Goal: Find specific page/section: Find specific page/section

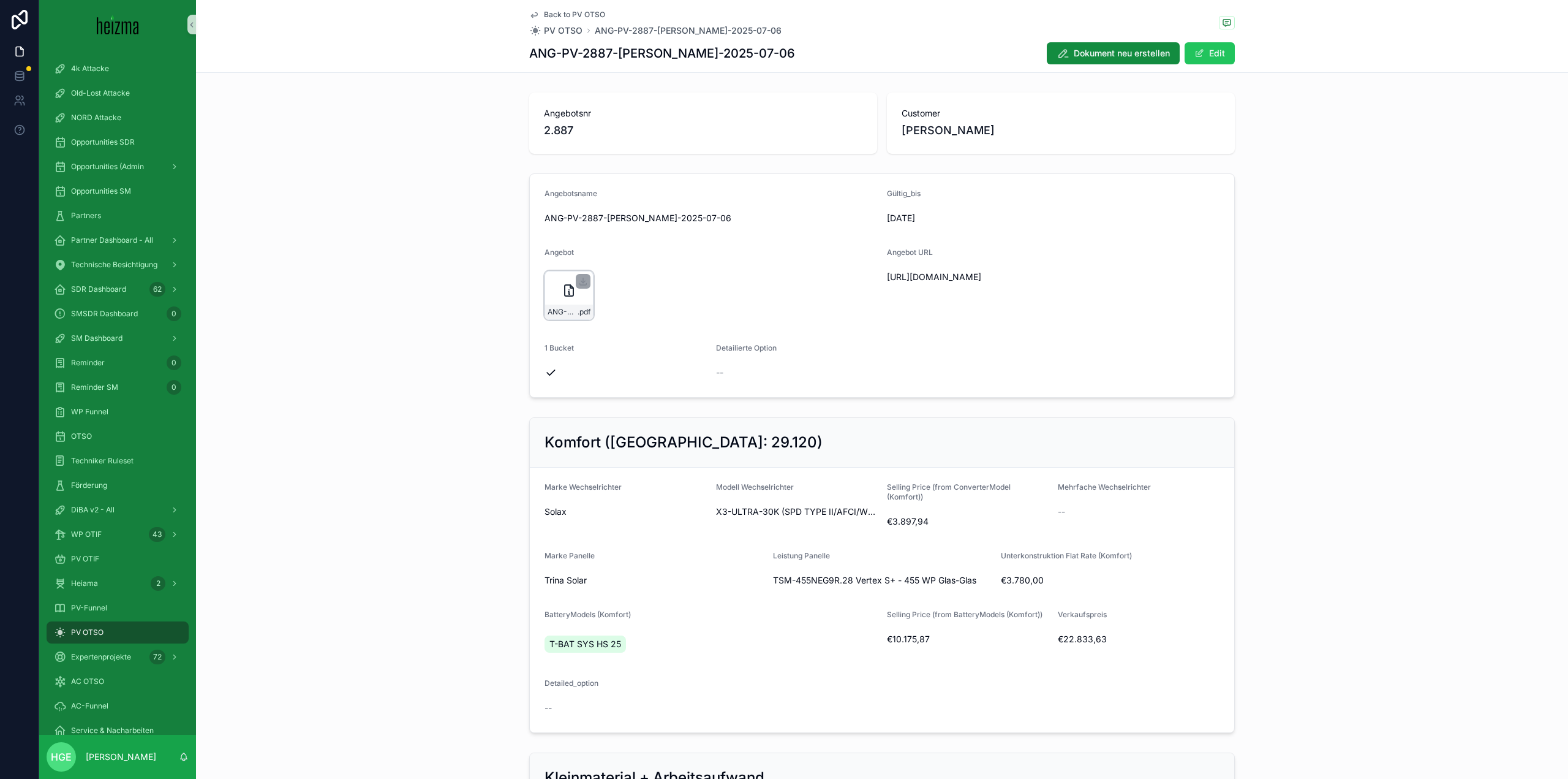
click at [565, 296] on icon "scrollable content" at bounding box center [569, 290] width 8 height 11
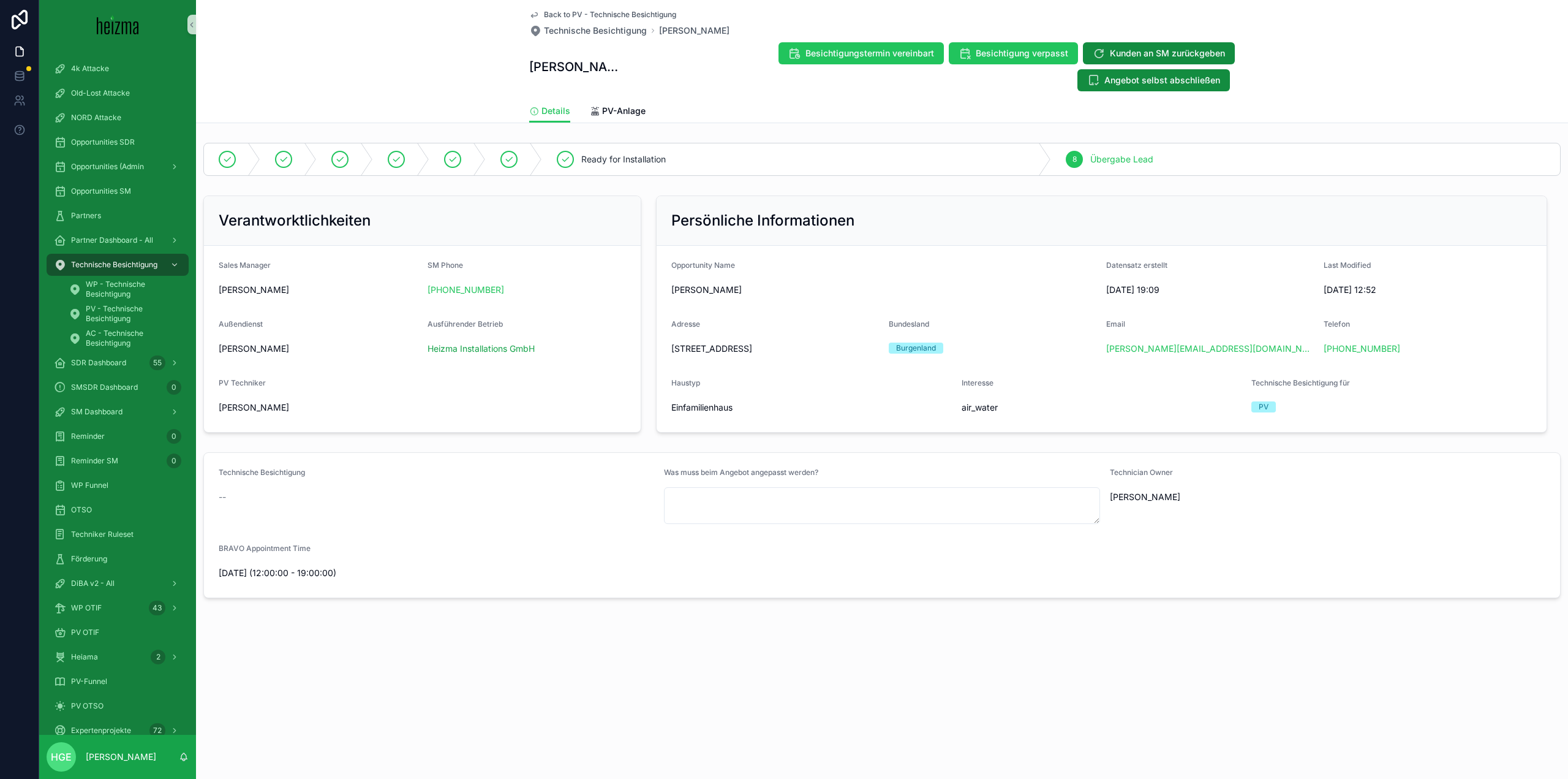
drag, startPoint x: 855, startPoint y: 353, endPoint x: 672, endPoint y: 351, distance: 183.0
click at [672, 351] on span "Gartengasse 28, 7053 Hornstein, Österreich" at bounding box center [775, 348] width 208 height 12
copy span "Gartengasse 28, 7053 Hornstein, Österreich"
drag, startPoint x: 514, startPoint y: 292, endPoint x: 416, endPoint y: 295, distance: 98.0
click at [416, 295] on form "Sales Manager Oliver Kimmel SM Phone +43 670 3086448 Außendienst Oliver Kimmel …" at bounding box center [422, 339] width 437 height 186
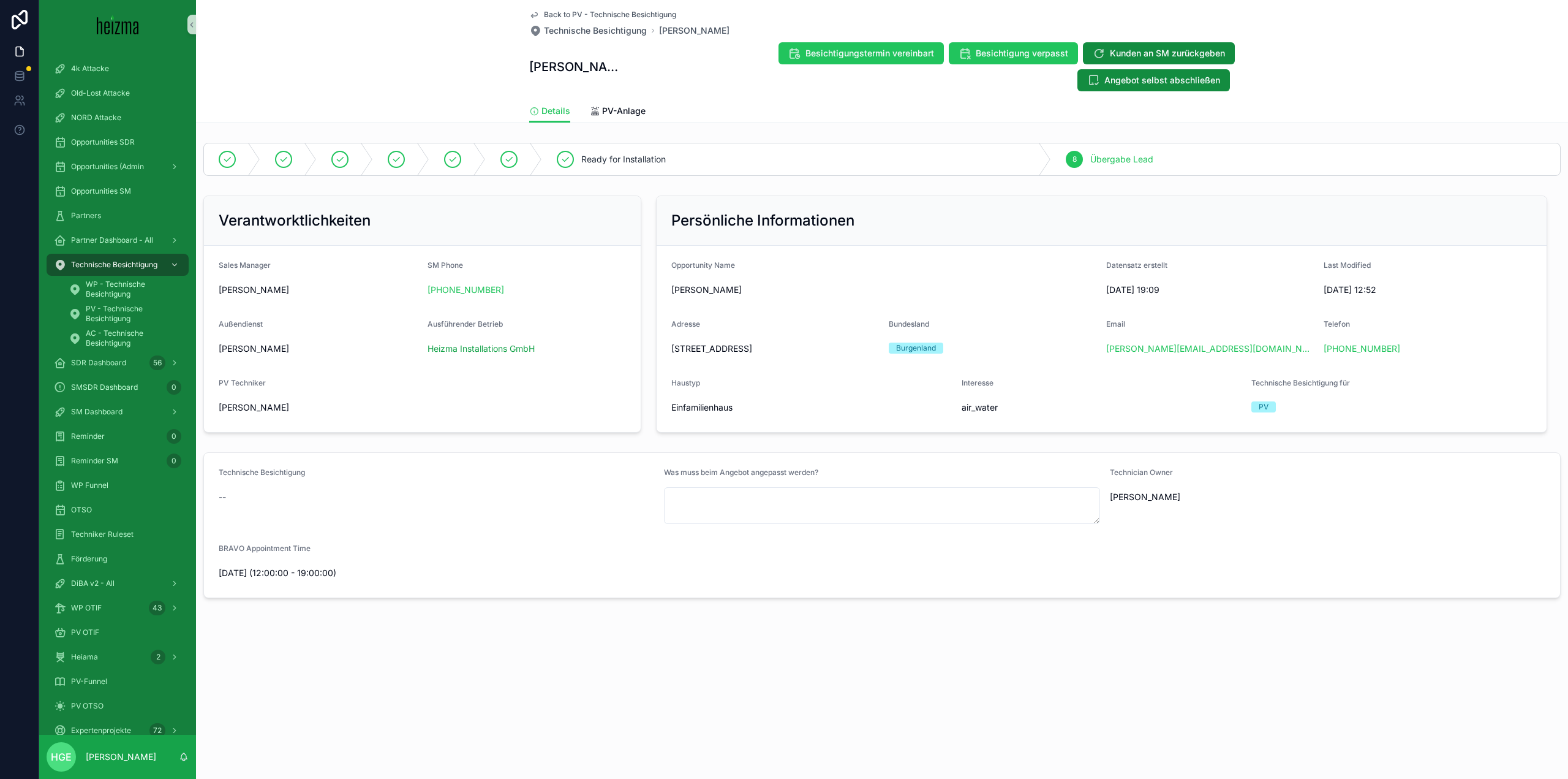
click at [547, 305] on form "Sales Manager Oliver Kimmel SM Phone +43 670 3086448 Außendienst Oliver Kimmel …" at bounding box center [422, 339] width 437 height 186
drag, startPoint x: 521, startPoint y: 292, endPoint x: 453, endPoint y: 291, distance: 68.0
click at [428, 292] on div "+43 670 3086448" at bounding box center [527, 289] width 199 height 12
copy link "+43 670 3086448"
click at [617, 112] on span "PV-Anlage" at bounding box center [624, 111] width 43 height 12
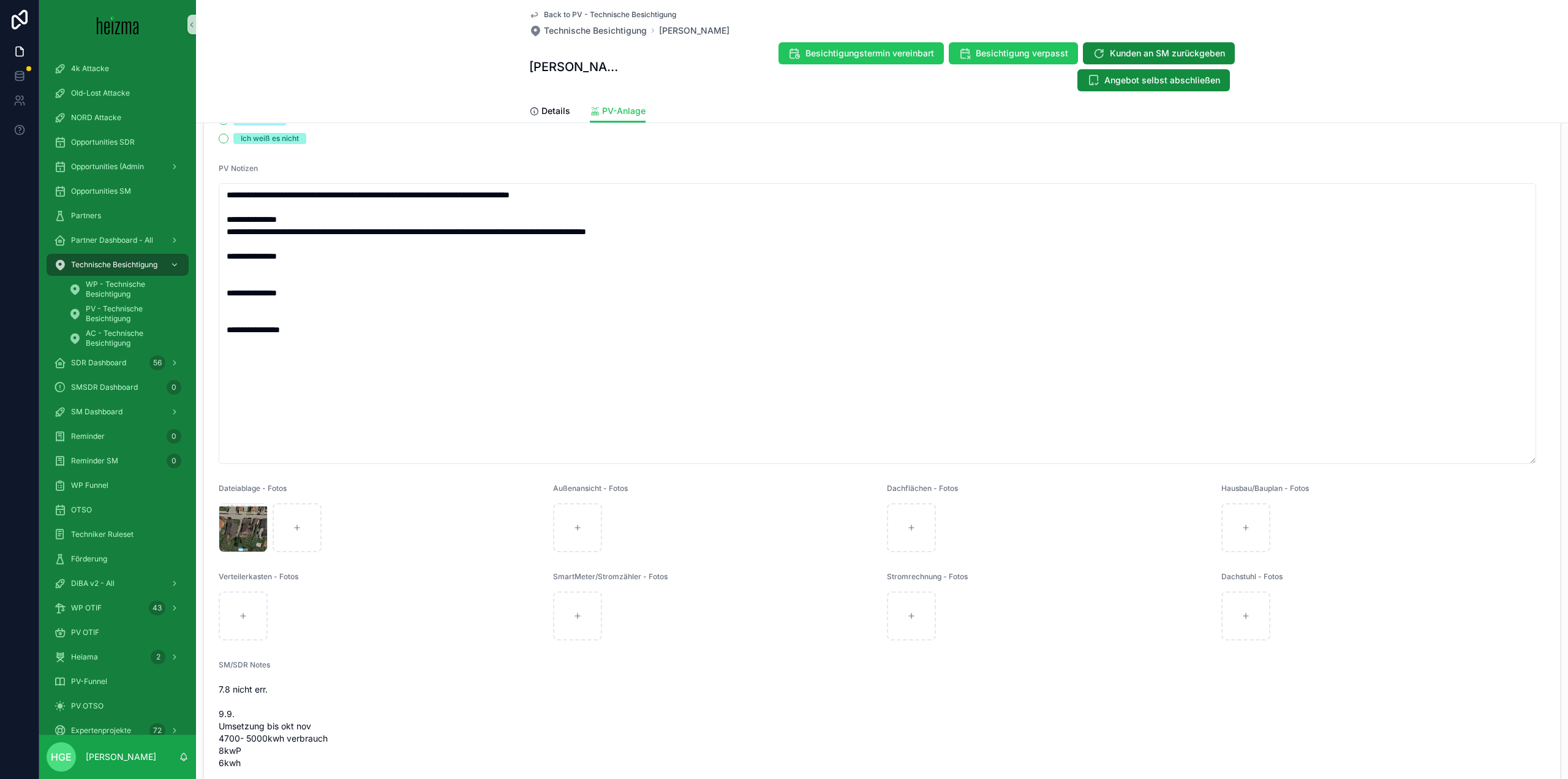
scroll to position [490, 0]
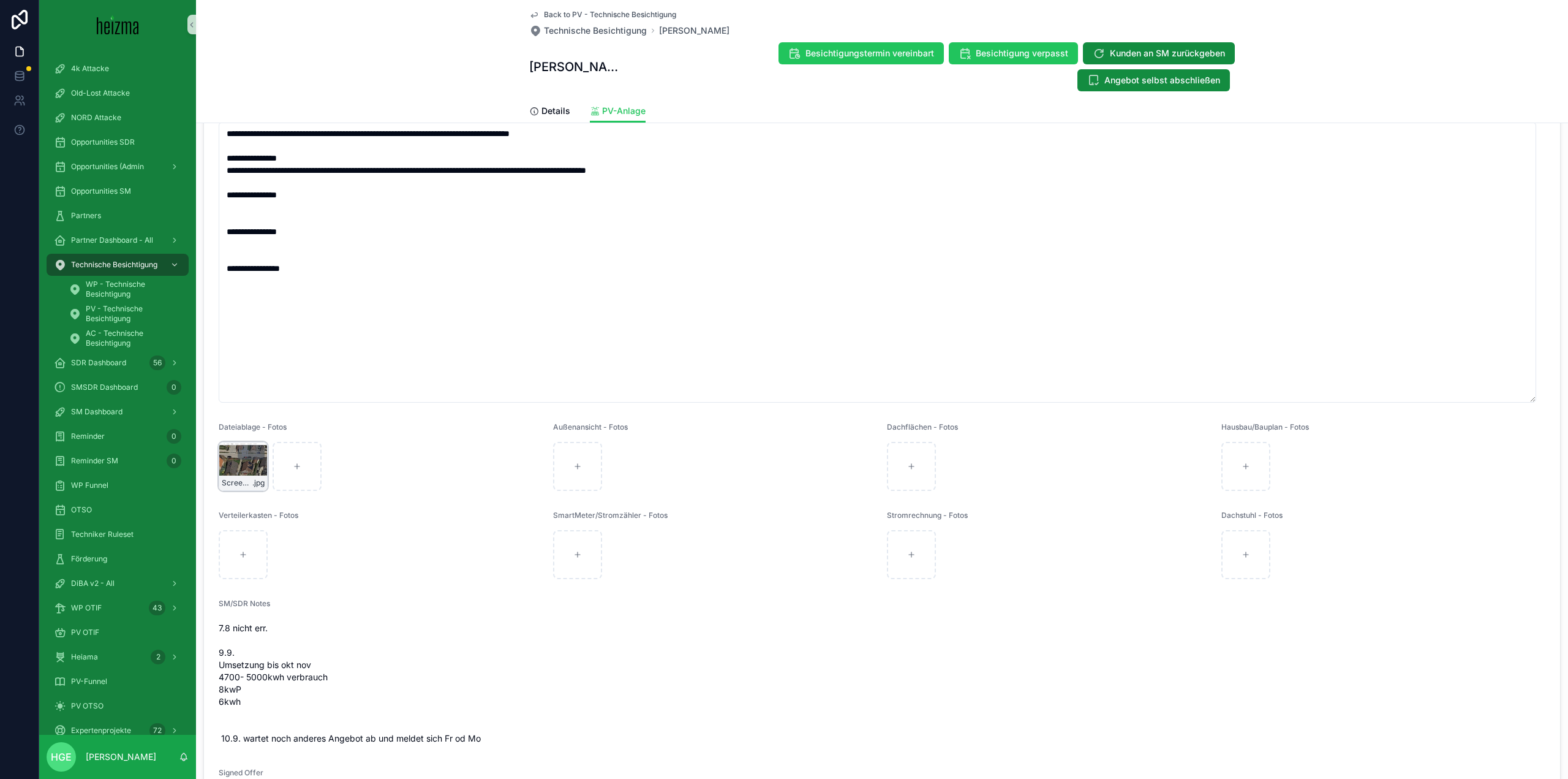
click at [239, 470] on div "Screenshot-2025-04-11-101828 .jpg" at bounding box center [243, 466] width 49 height 49
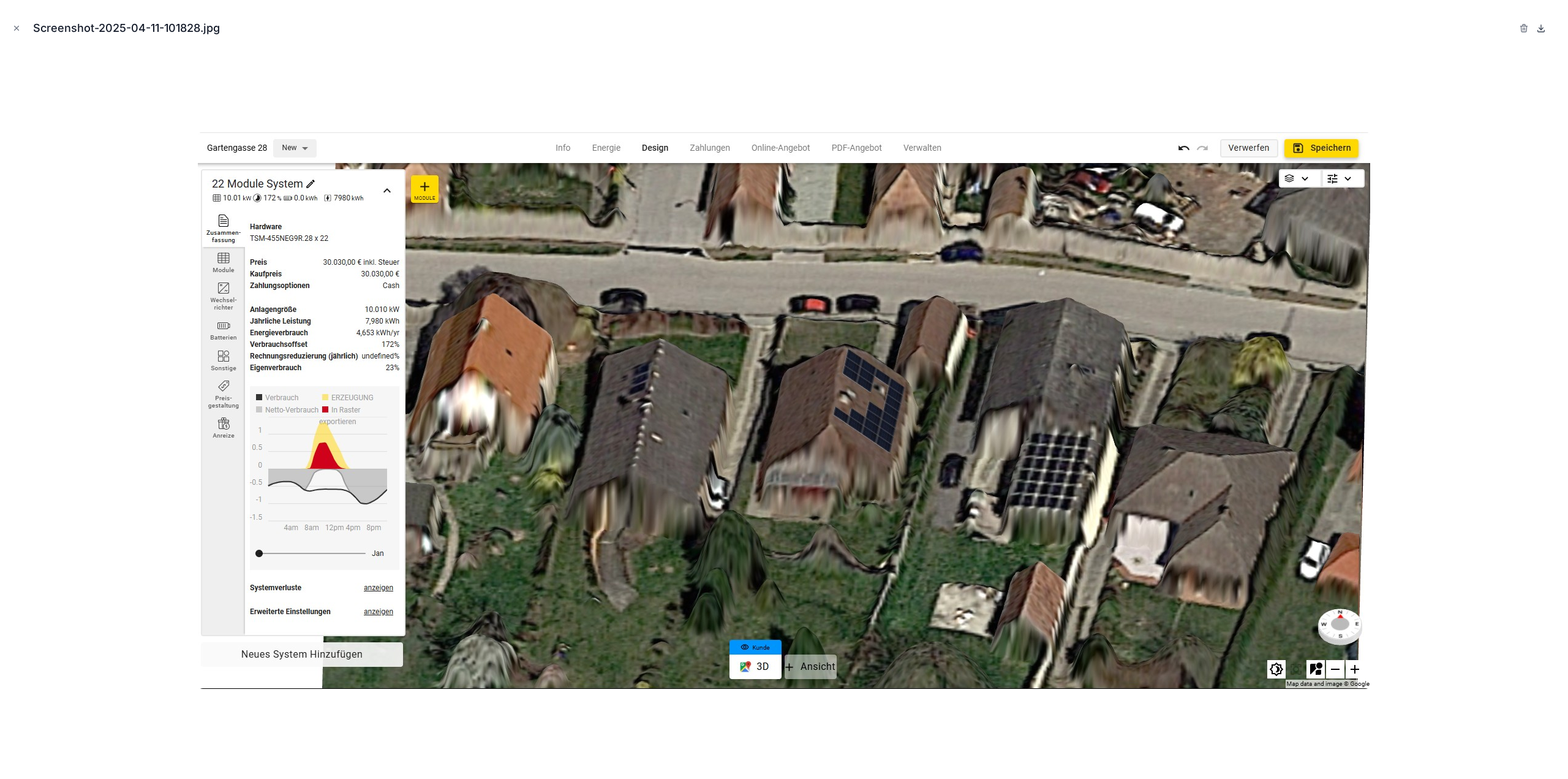
click at [1543, 32] on icon at bounding box center [1541, 30] width 6 height 2
click at [17, 23] on button "Close modal" at bounding box center [16, 28] width 14 height 14
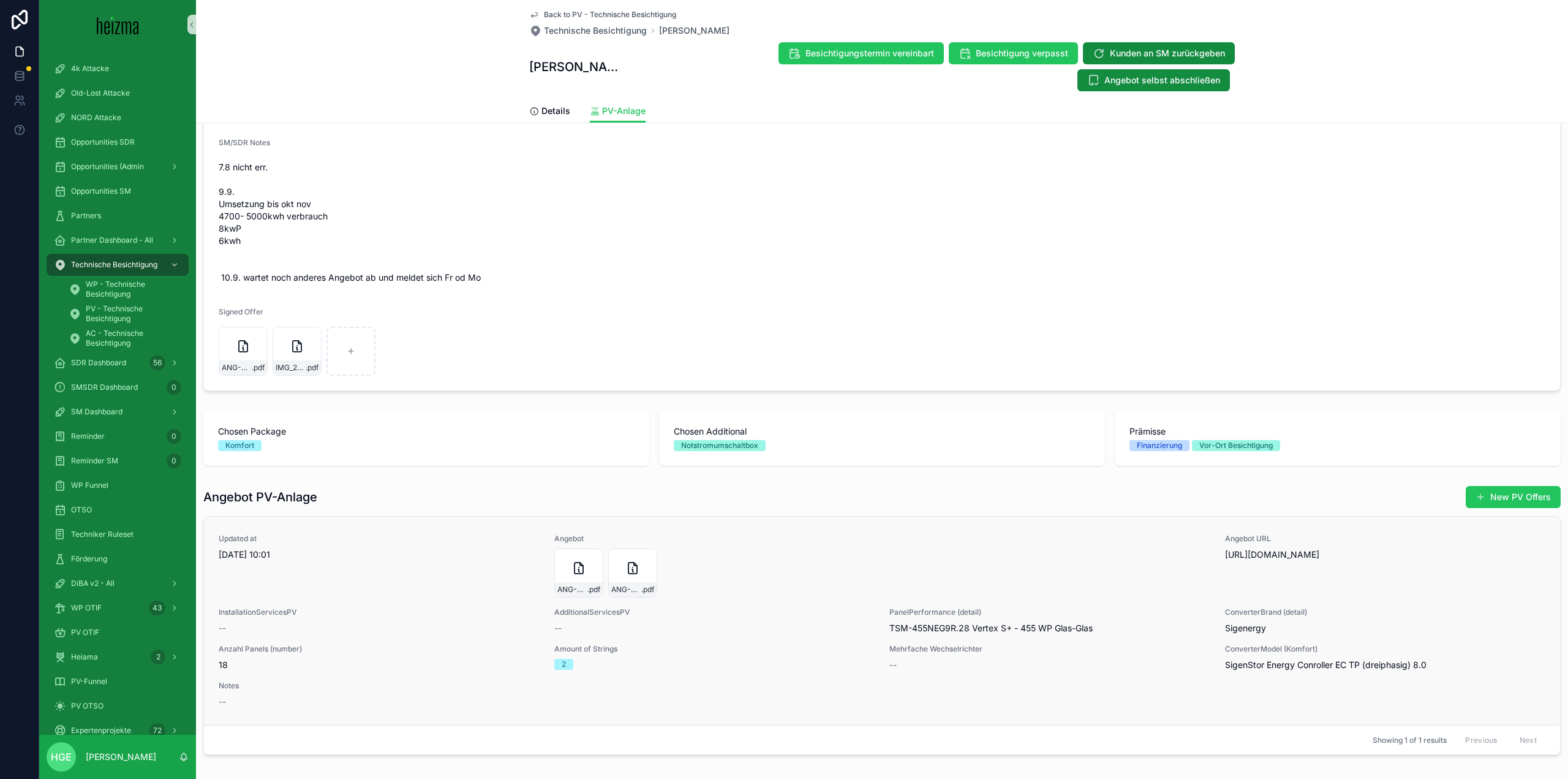
scroll to position [1011, 0]
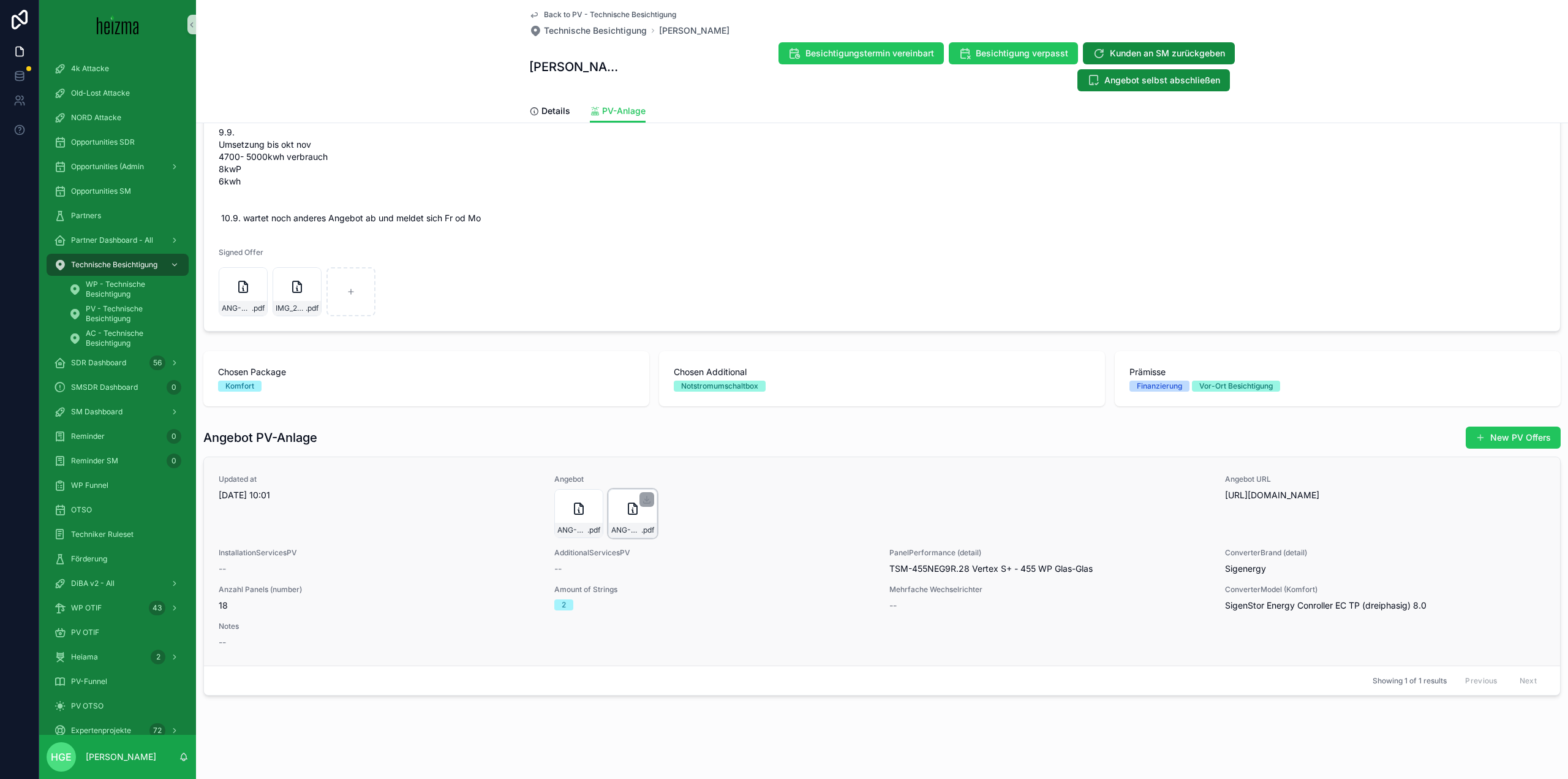
click at [627, 512] on icon "scrollable content" at bounding box center [633, 509] width 15 height 15
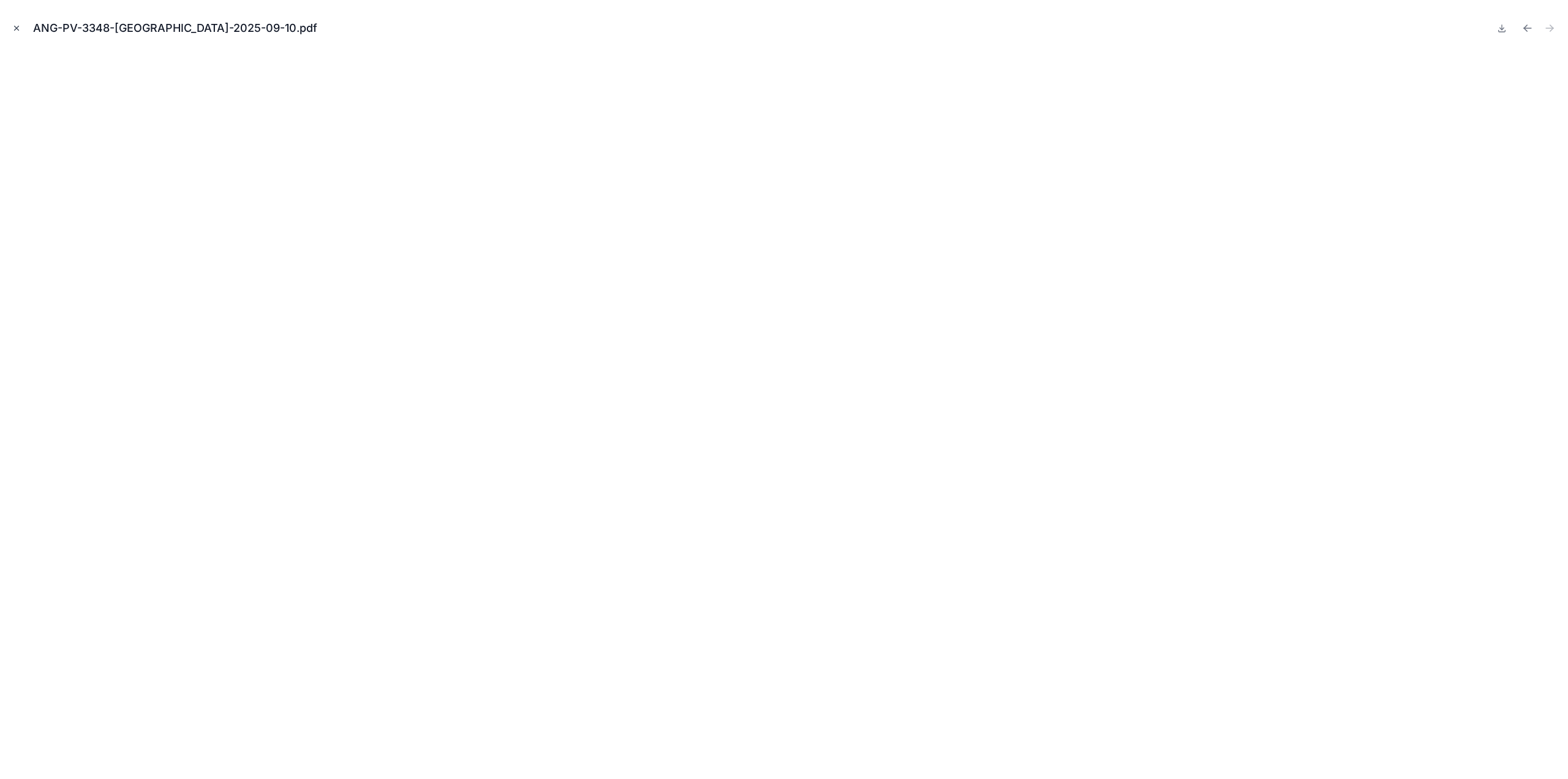
click at [12, 24] on icon "Close modal" at bounding box center [16, 28] width 8 height 8
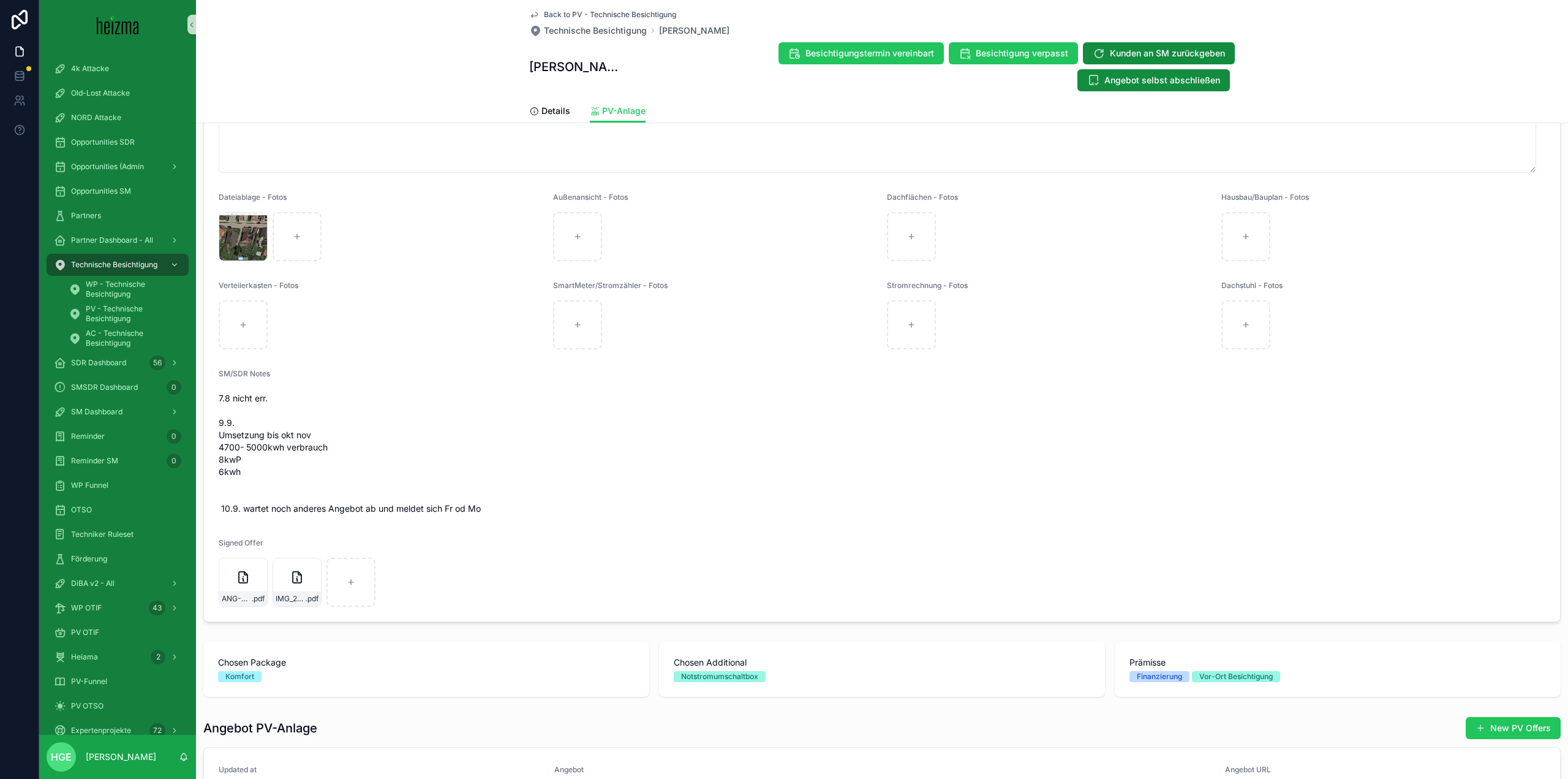
scroll to position [642, 0]
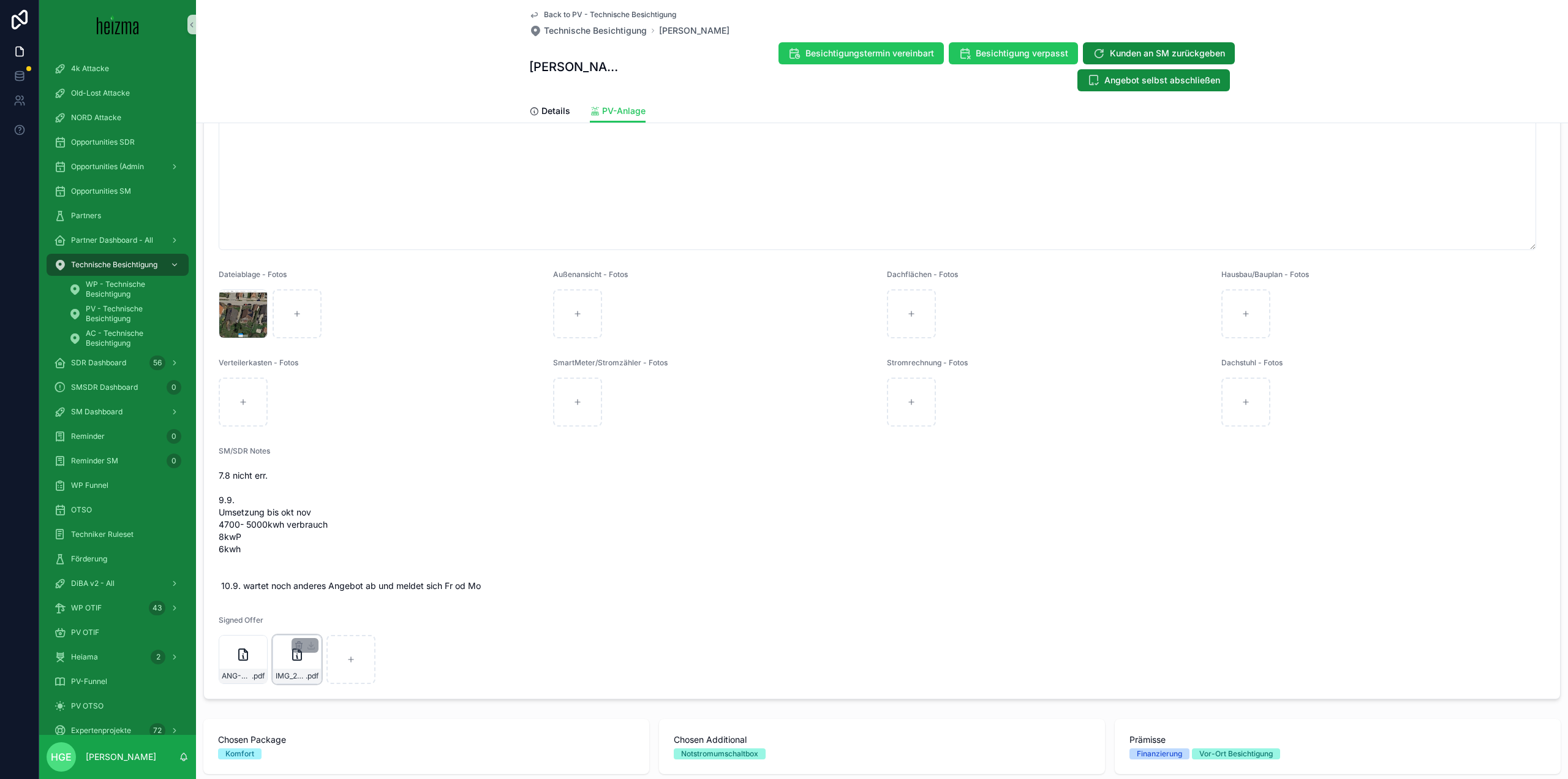
click at [283, 666] on div "IMG_20250911_0001-(1) .pdf" at bounding box center [297, 659] width 49 height 49
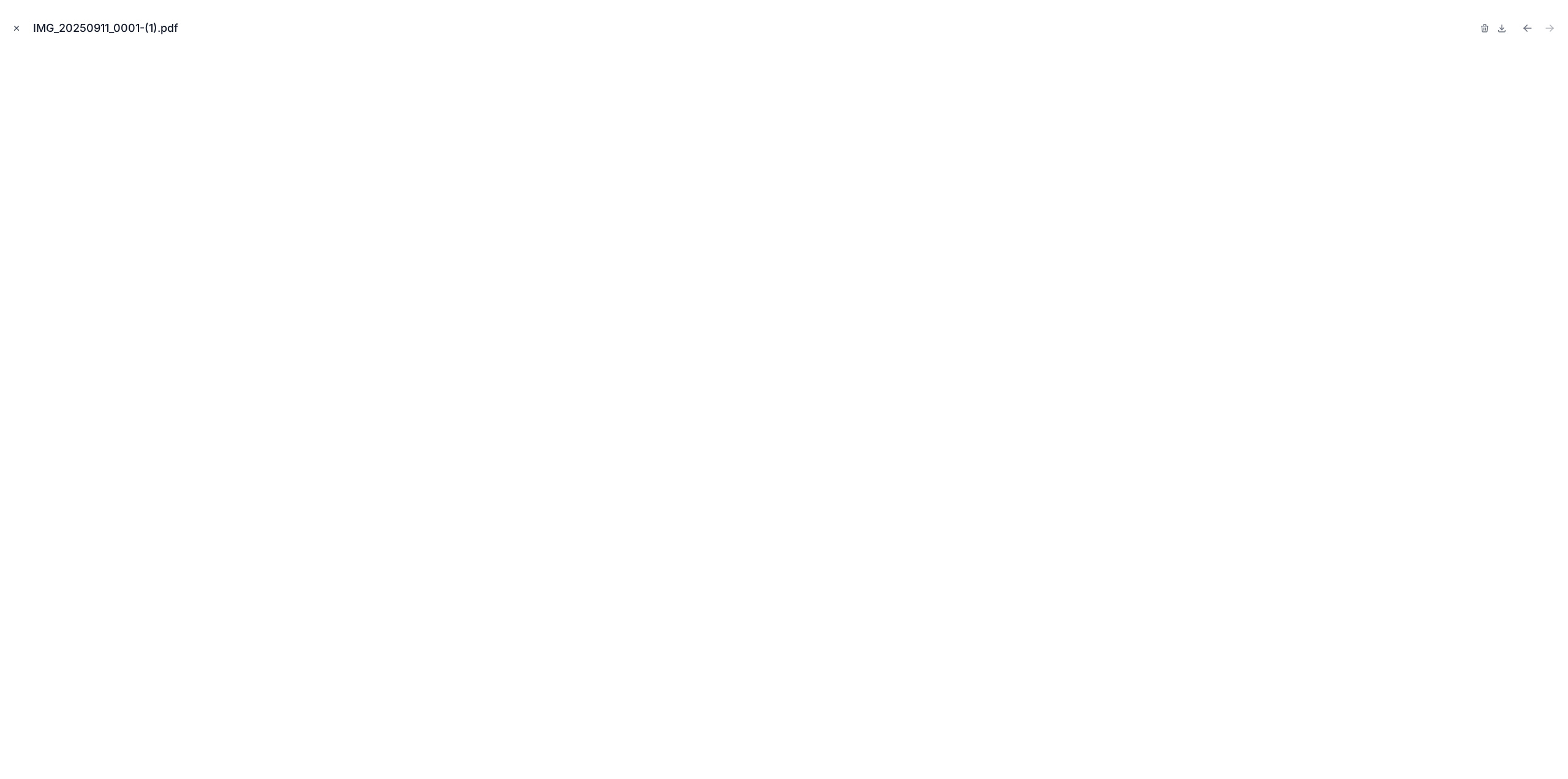
click at [18, 28] on icon "Close modal" at bounding box center [16, 28] width 8 height 8
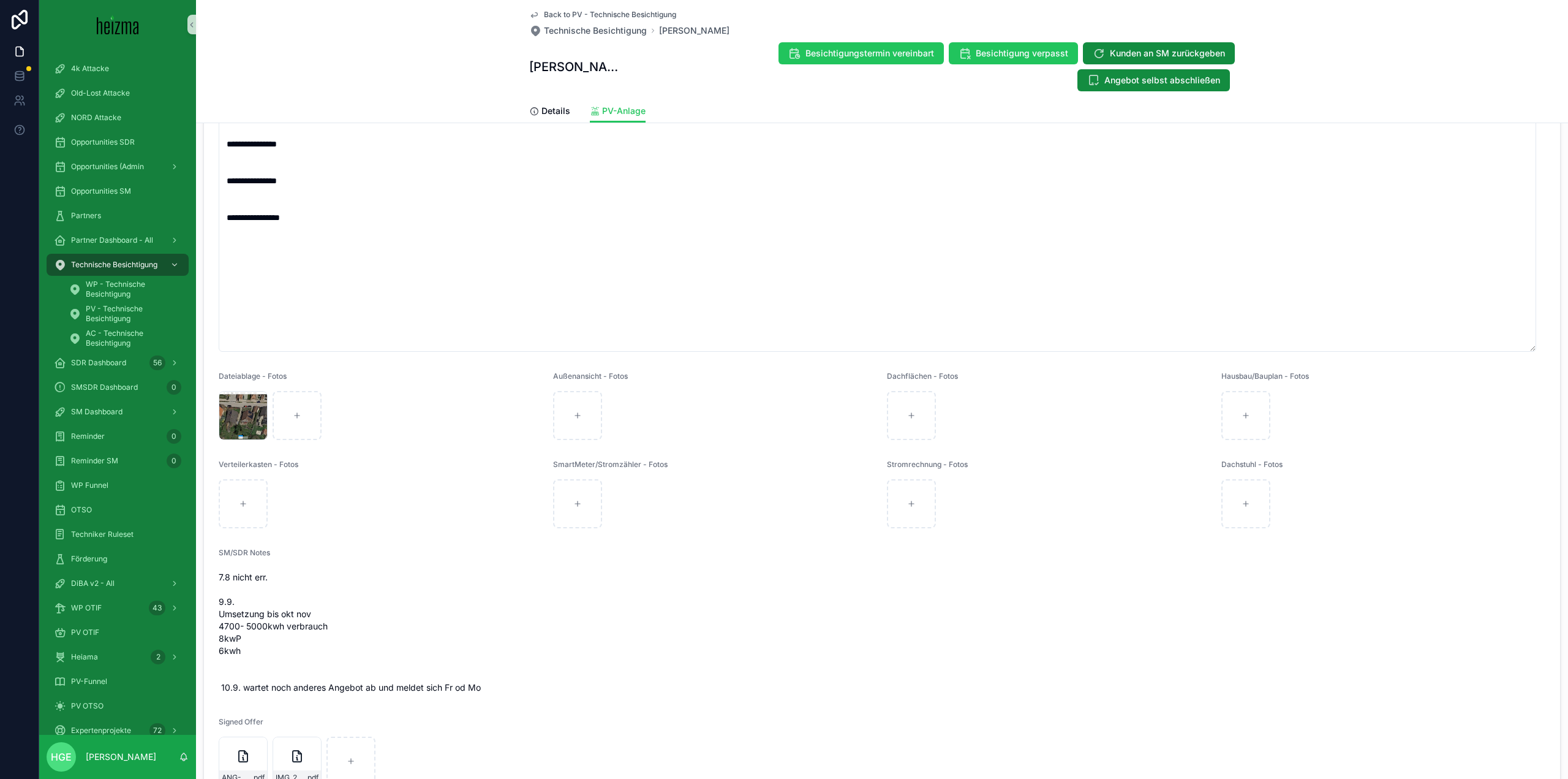
scroll to position [704, 0]
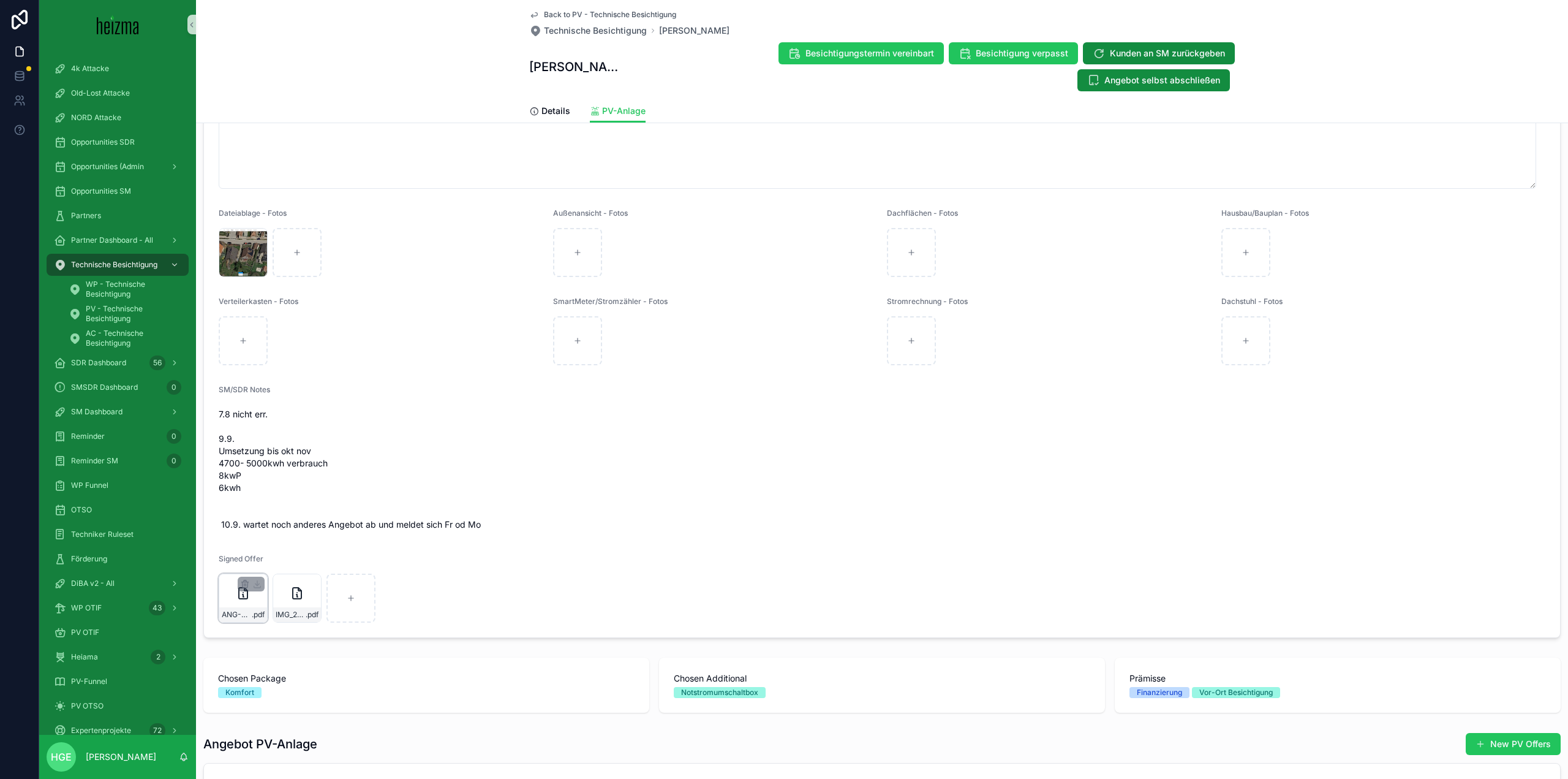
click at [225, 580] on div "ANG-PV-3348-Suchanek-2025-09-10-(2)_SIG .pdf" at bounding box center [243, 598] width 49 height 49
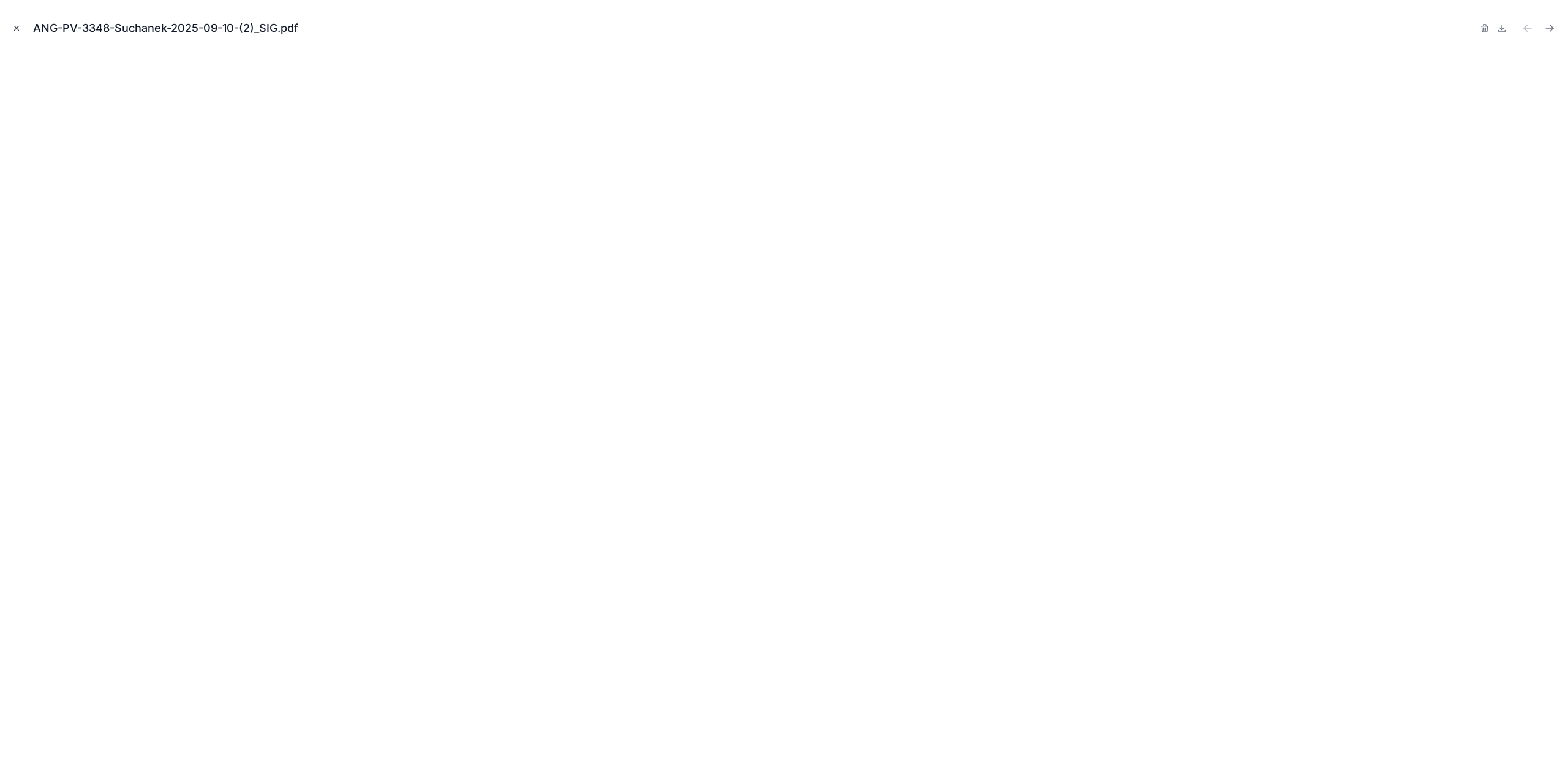
click at [10, 32] on button "Close modal" at bounding box center [16, 28] width 14 height 14
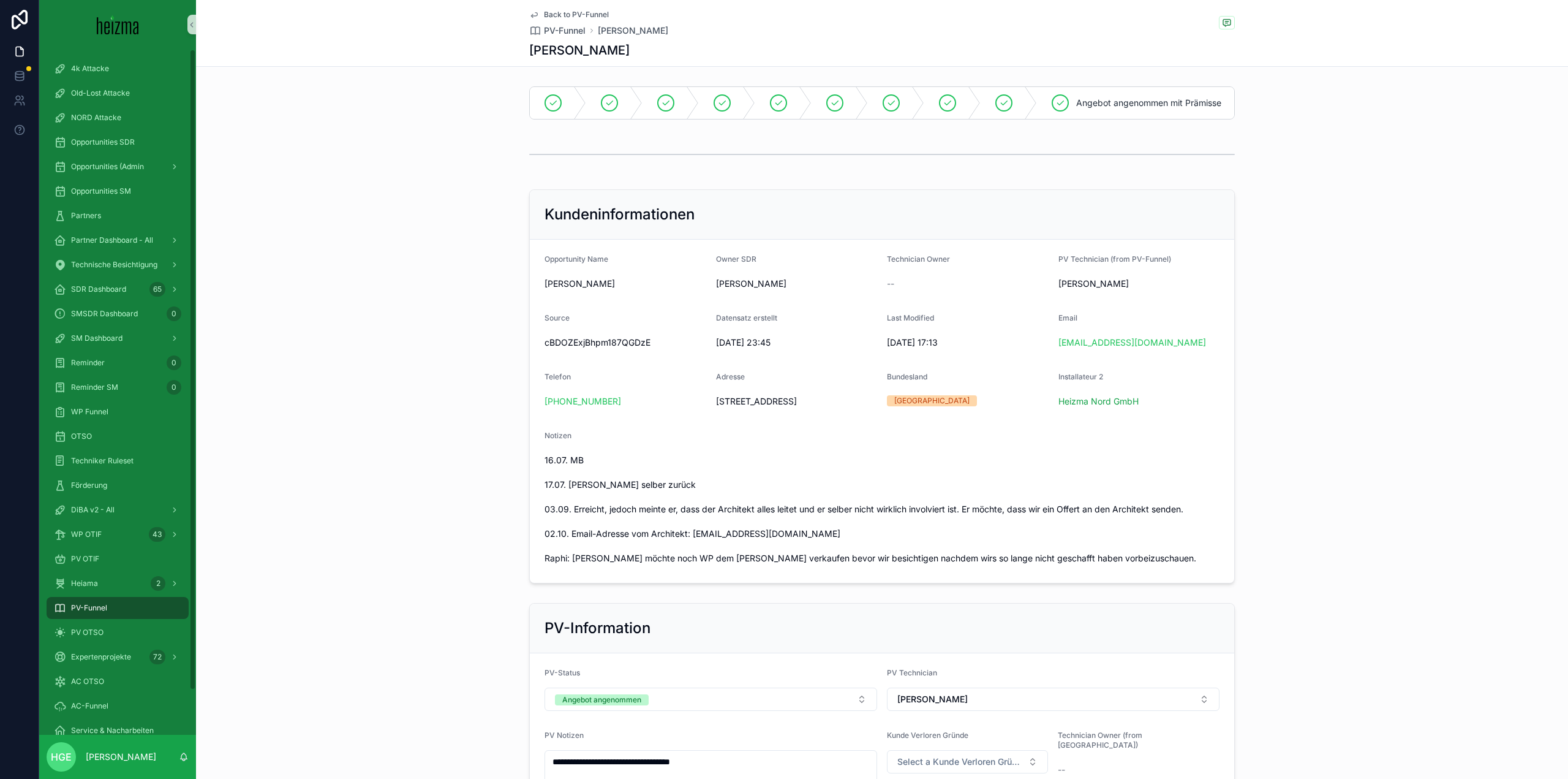
click at [138, 609] on div "PV-Funnel" at bounding box center [117, 608] width 127 height 19
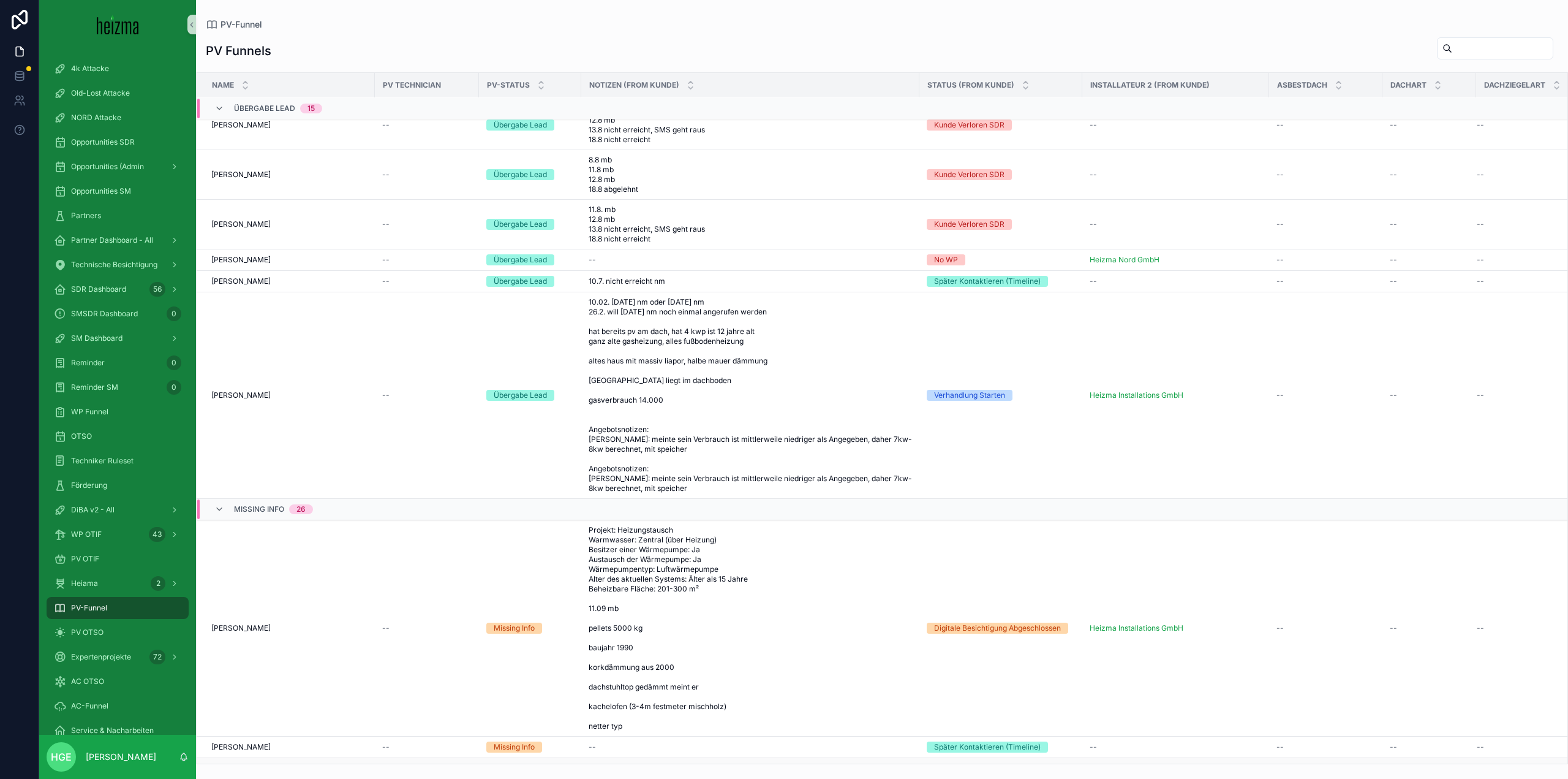
scroll to position [1610, 0]
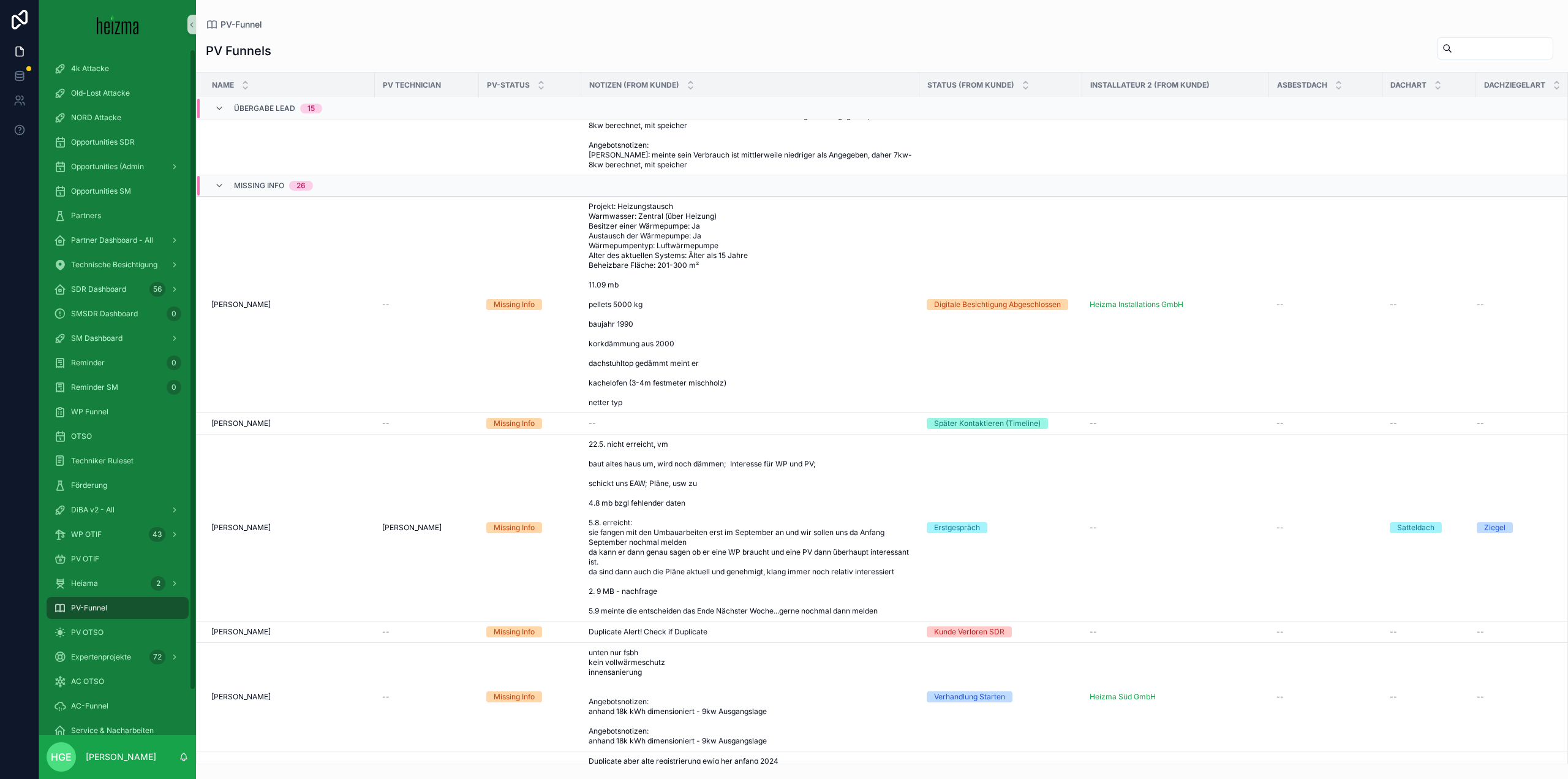
click at [1452, 47] on input "scrollable content" at bounding box center [1502, 49] width 100 height 17
paste input "**********"
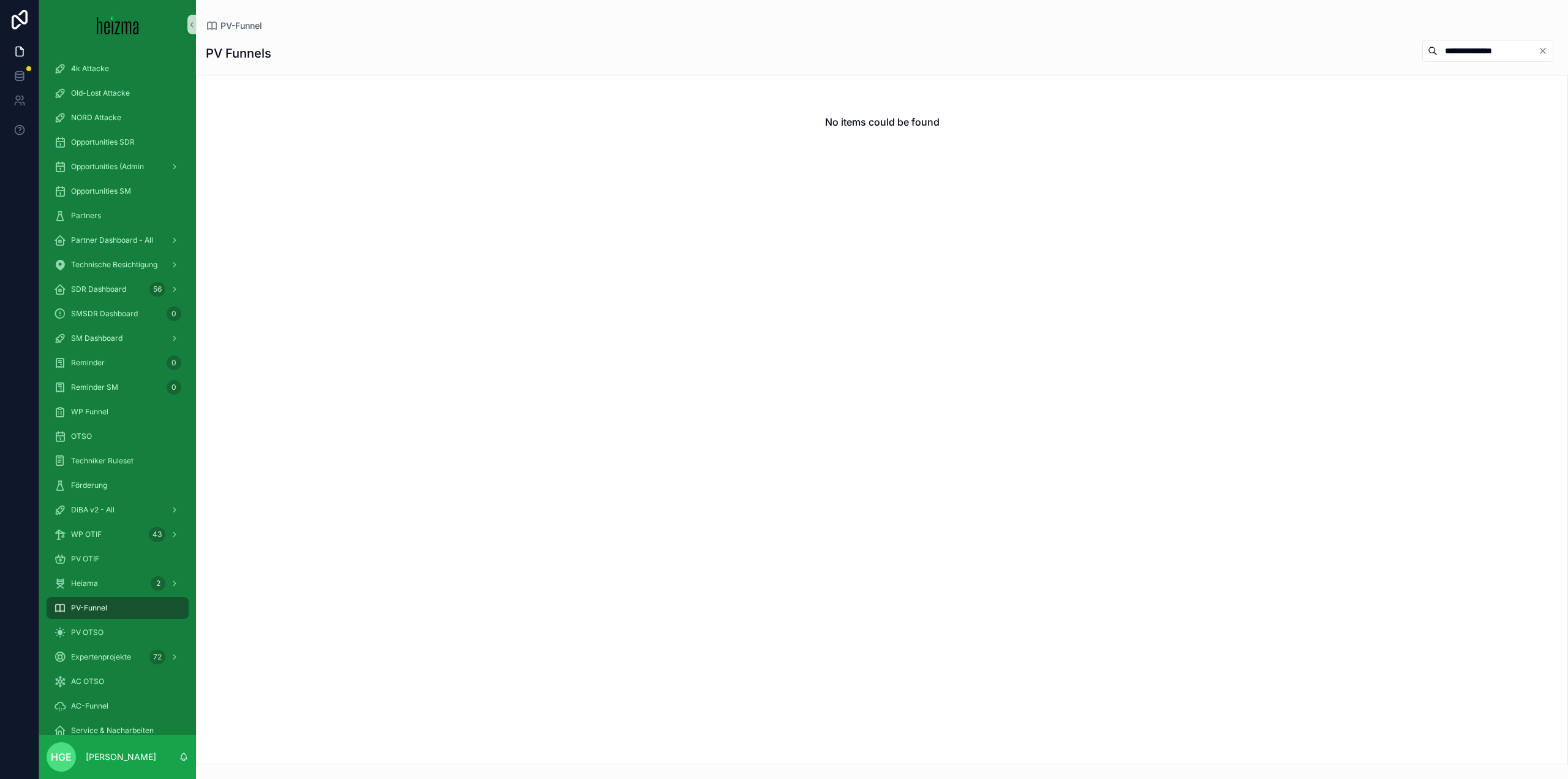
drag, startPoint x: 1497, startPoint y: 51, endPoint x: 1113, endPoint y: 52, distance: 384.0
click at [1113, 52] on div "**********" at bounding box center [882, 54] width 1353 height 28
click at [1512, 67] on div "**********" at bounding box center [882, 398] width 1372 height 732
drag, startPoint x: 1507, startPoint y: 50, endPoint x: 1358, endPoint y: 56, distance: 149.1
click at [1361, 56] on div "**********" at bounding box center [882, 54] width 1353 height 28
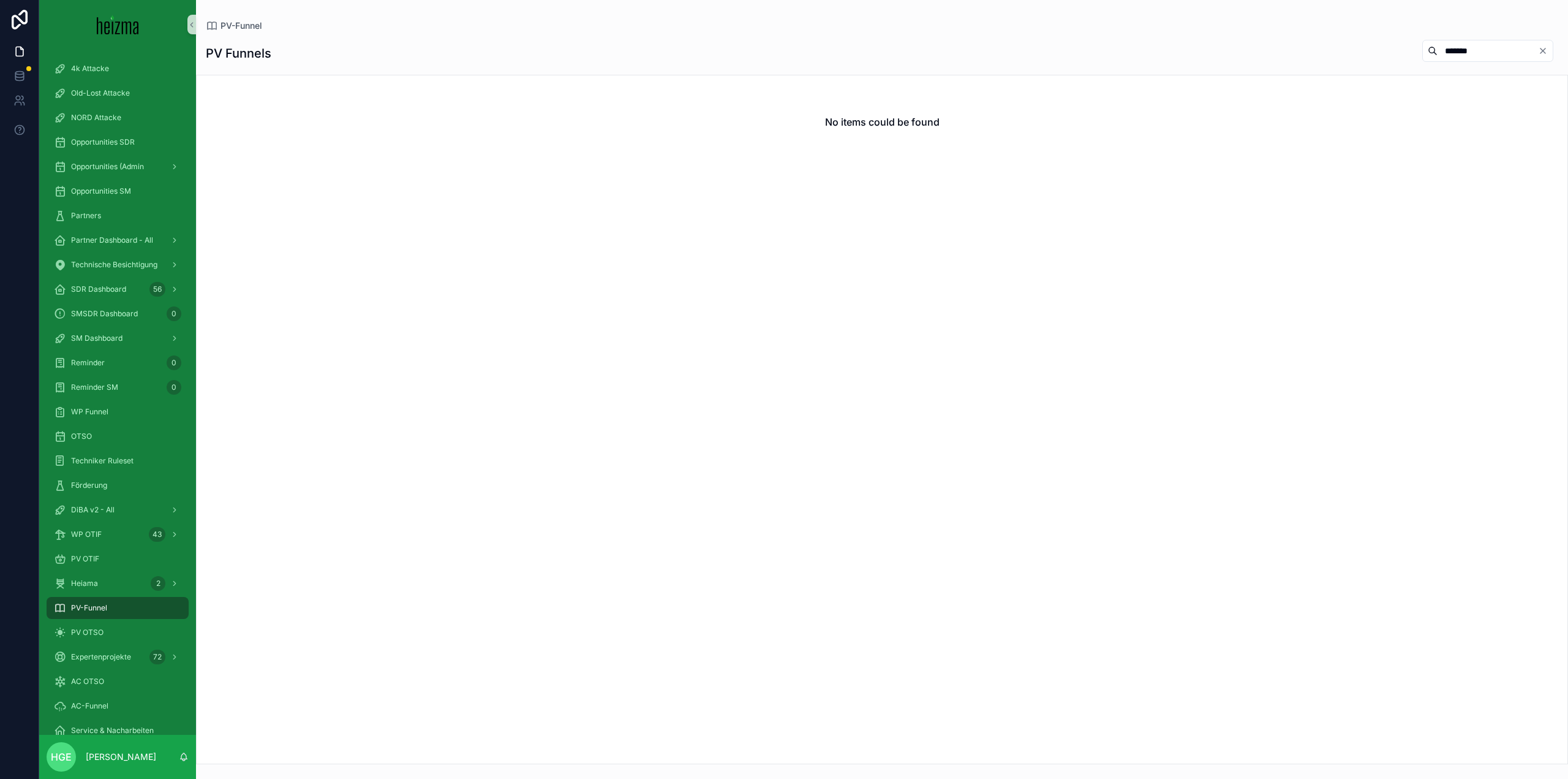
type input "*******"
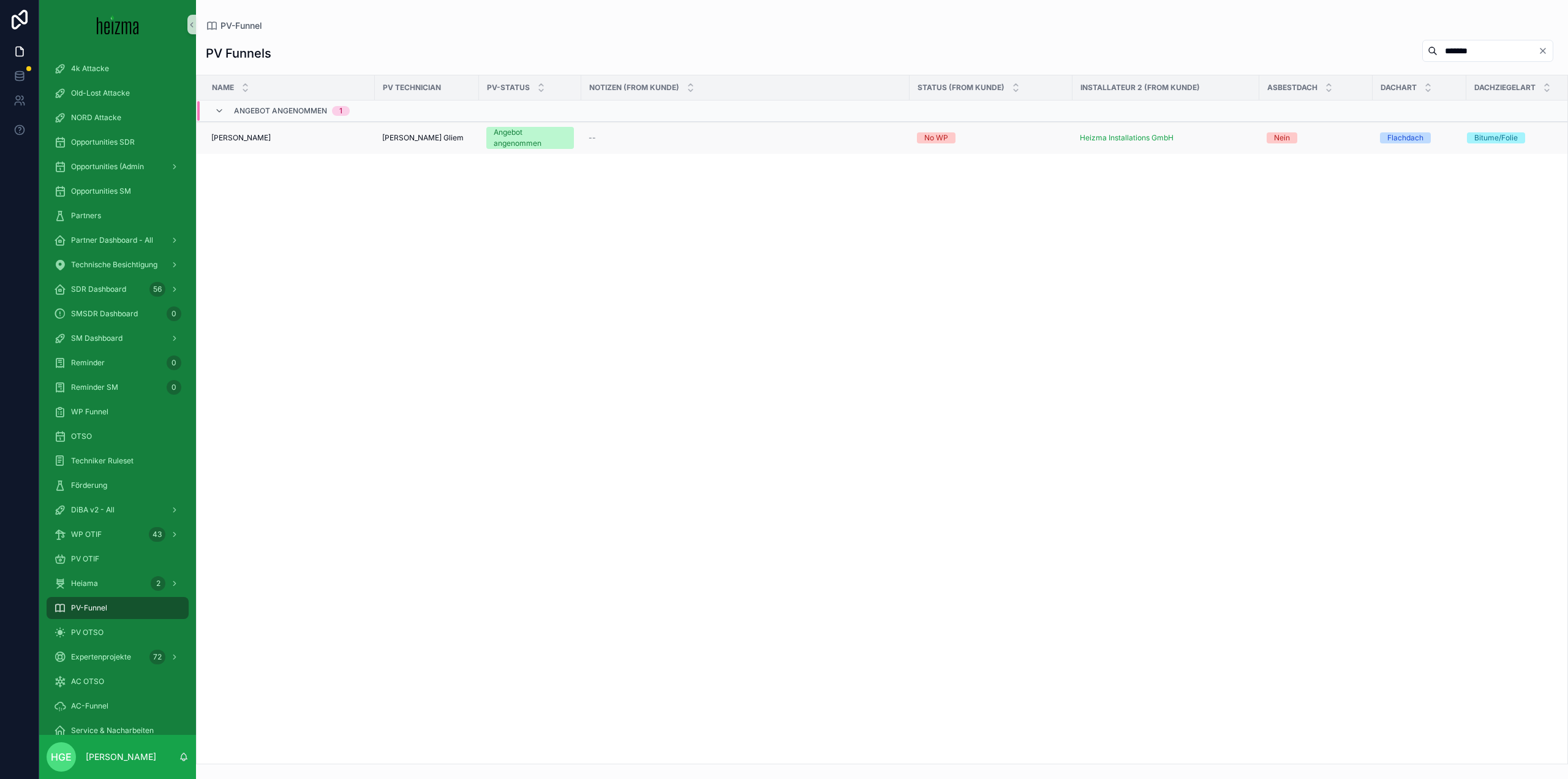
click at [231, 127] on td "Philipp Doppler Philipp Doppler" at bounding box center [286, 138] width 179 height 32
click at [232, 136] on span "Philipp Doppler" at bounding box center [241, 138] width 60 height 10
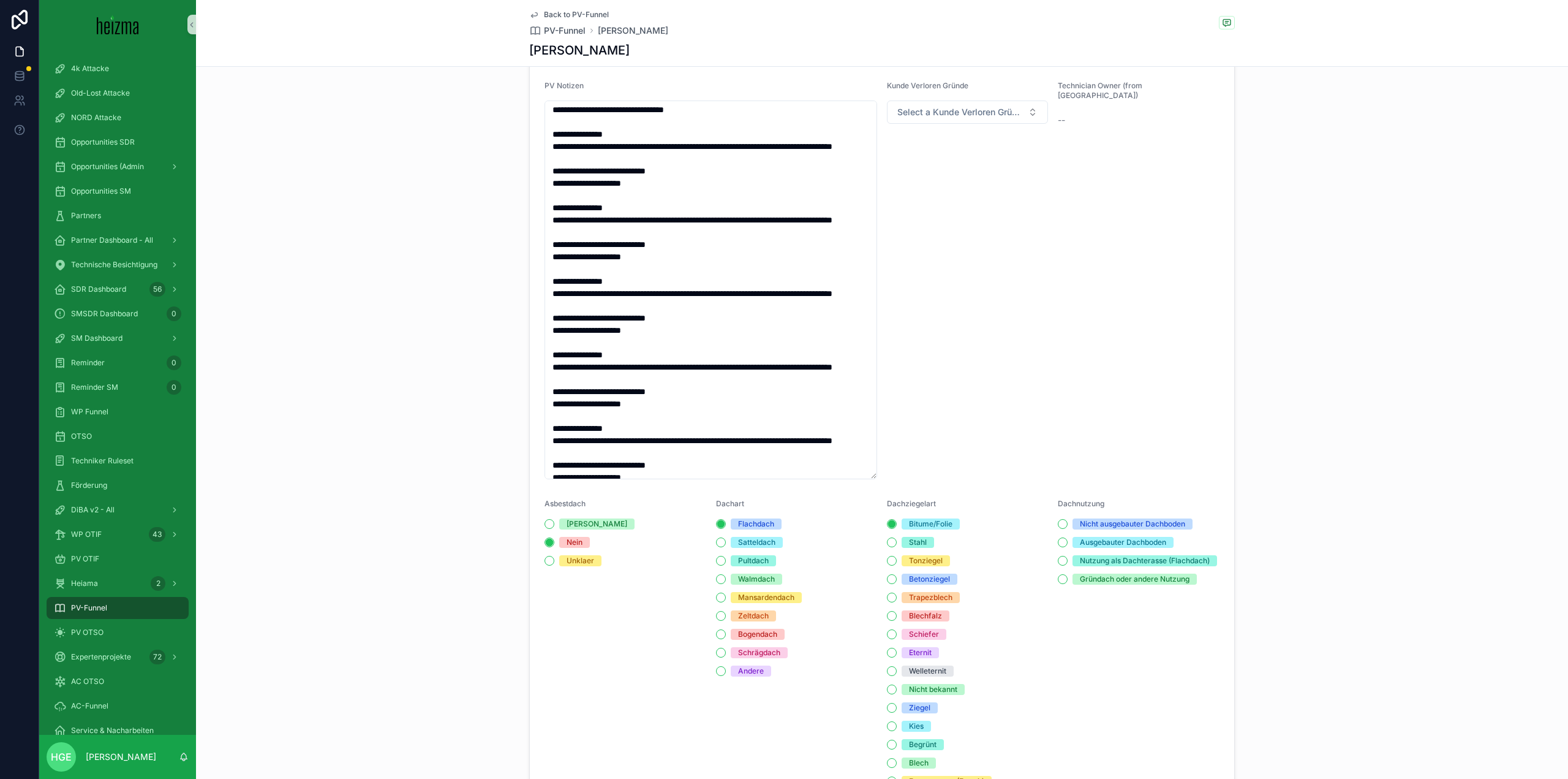
scroll to position [86, 0]
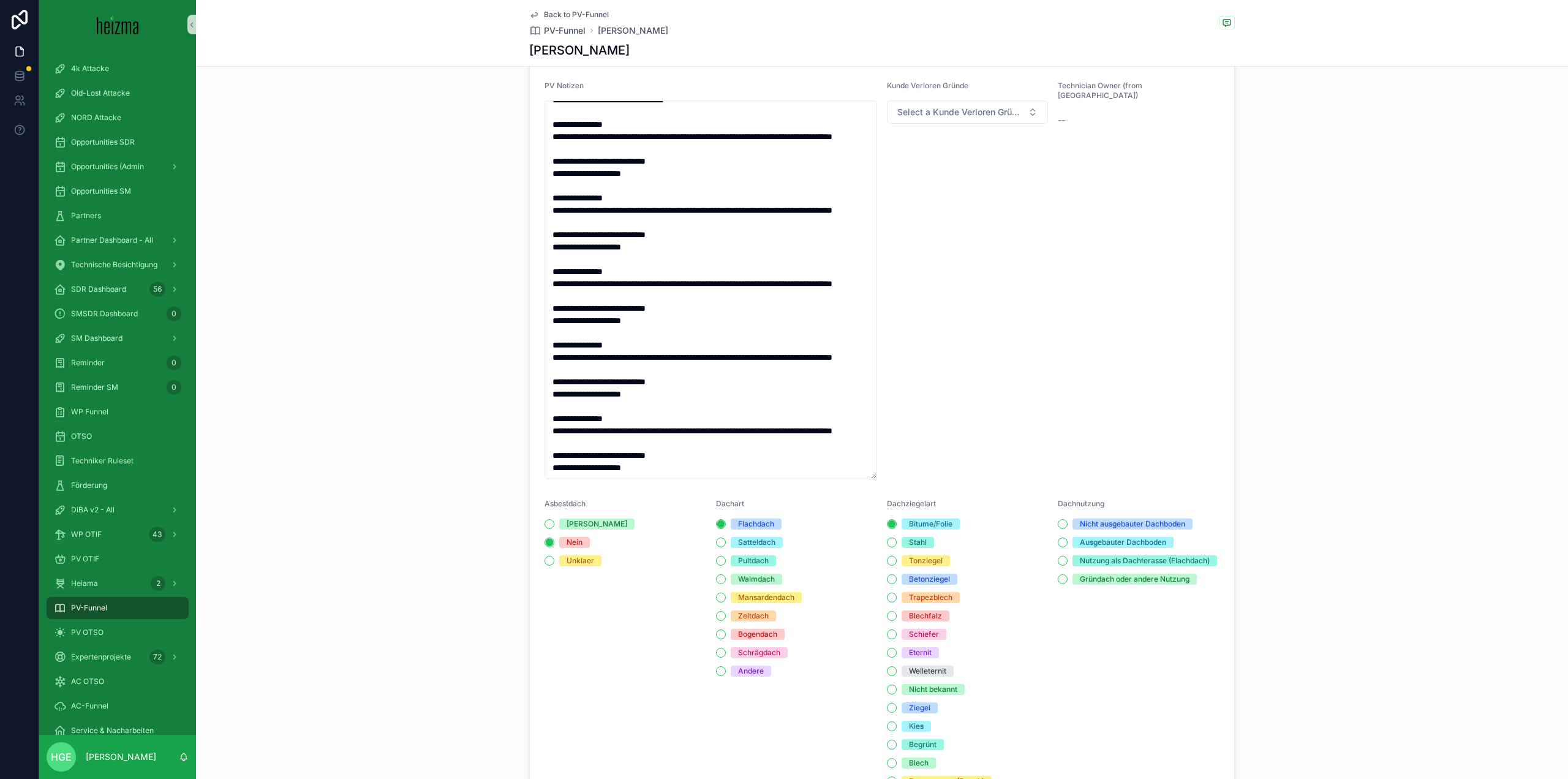
click at [1009, 307] on div "Kunde Verloren Gründe Select a Kunde Verloren Gründe" at bounding box center [967, 280] width 161 height 399
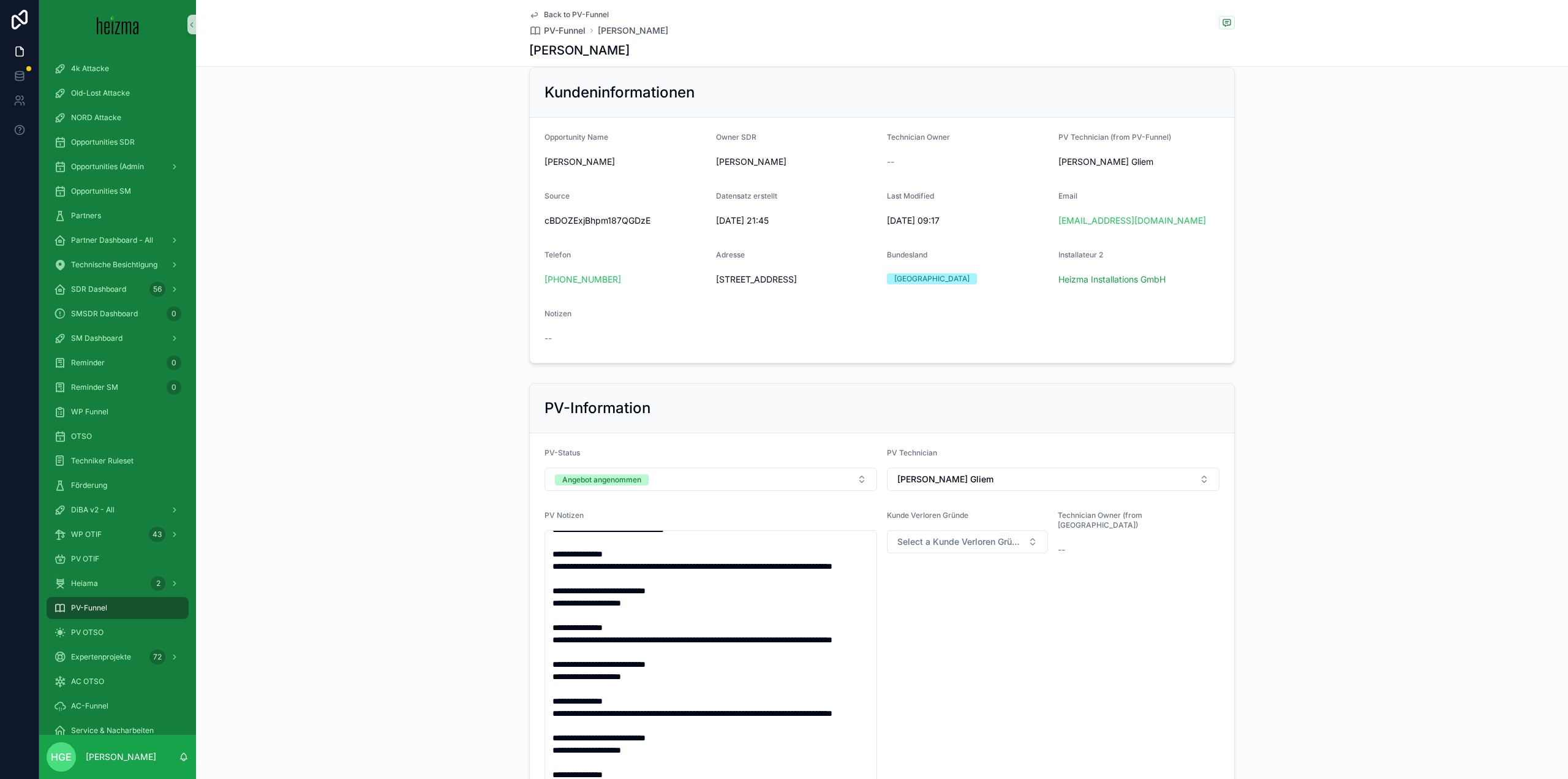
scroll to position [0, 0]
